Goal: Check status: Check status

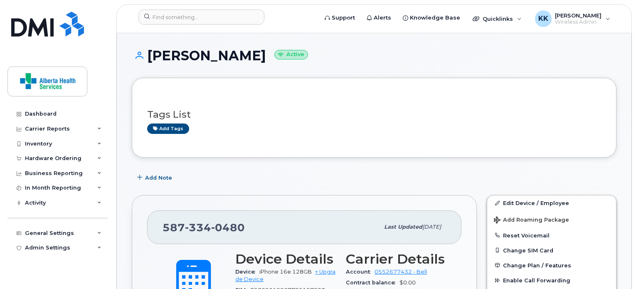
scroll to position [138, 0]
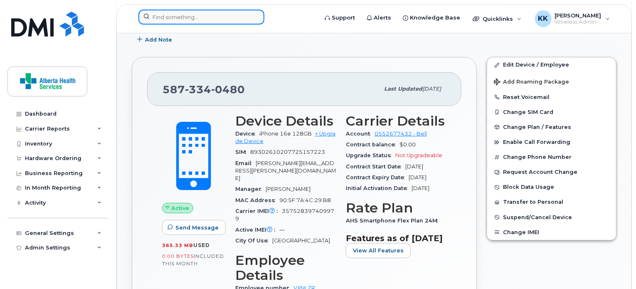
click at [183, 15] on input at bounding box center [201, 17] width 126 height 15
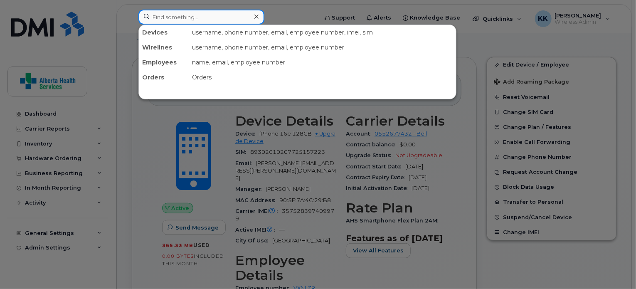
paste input "403-990-2950"
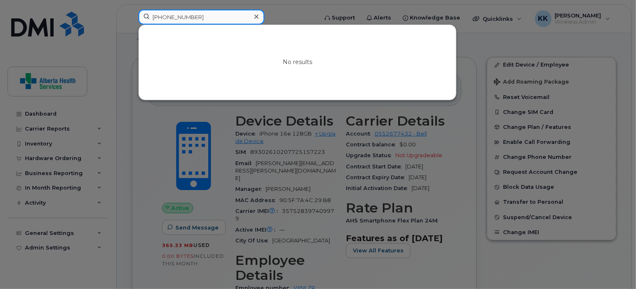
drag, startPoint x: 200, startPoint y: 15, endPoint x: 120, endPoint y: 10, distance: 80.8
click at [132, 10] on div "403-990-2950 No results" at bounding box center [225, 19] width 187 height 18
paste input "613-7137"
type input "403-613-7137"
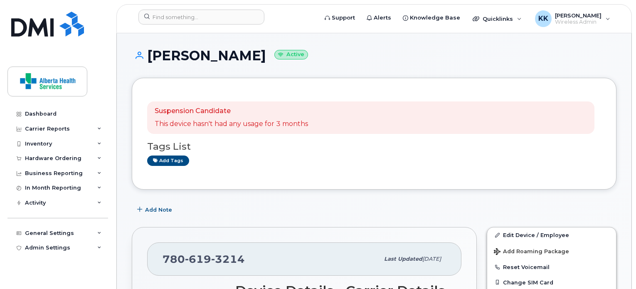
scroll to position [161, 0]
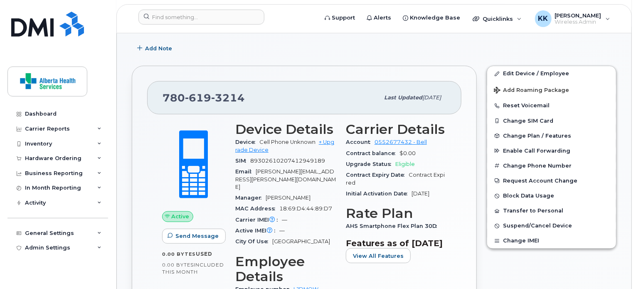
click at [538, 275] on div "Edit Device / Employee Add Roaming Package Reset Voicemail Change SIM Card Chan…" at bounding box center [551, 250] width 140 height 378
click at [483, 260] on div "Edit Device / Employee Add Roaming Package Reset Voicemail Change SIM Card Chan…" at bounding box center [551, 250] width 140 height 378
